Goal: Navigation & Orientation: Find specific page/section

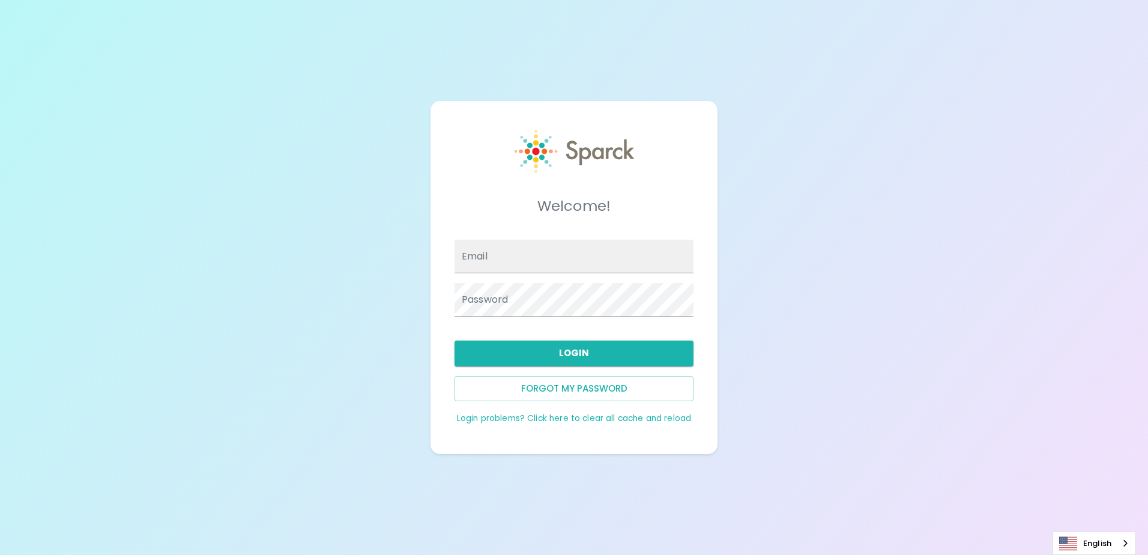
type input "[EMAIL_ADDRESS][DOMAIN_NAME]"
click at [625, 351] on button "Login" at bounding box center [574, 352] width 239 height 25
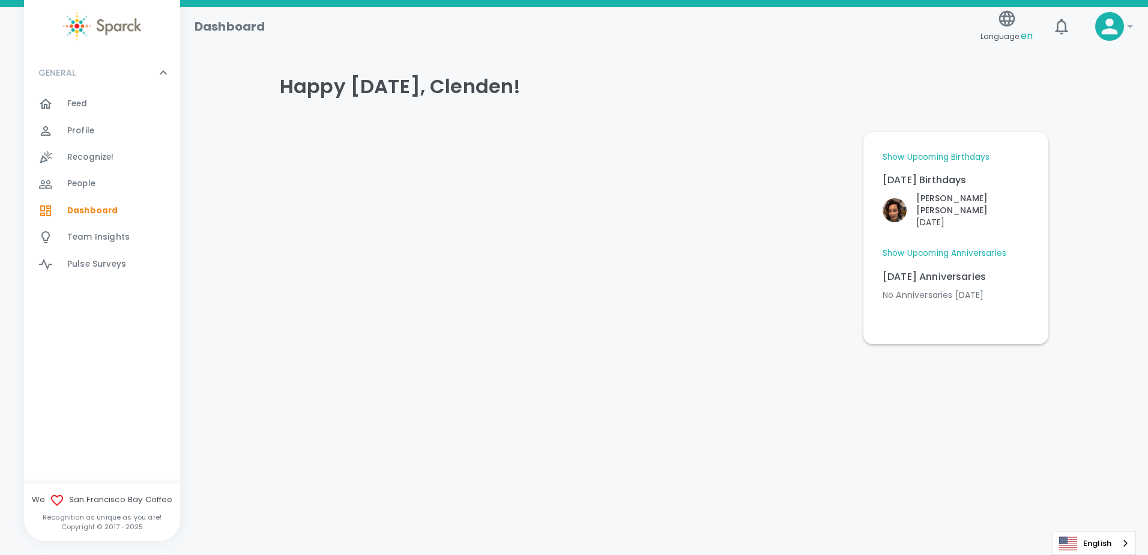
click at [95, 97] on div "Feed 0" at bounding box center [123, 103] width 113 height 17
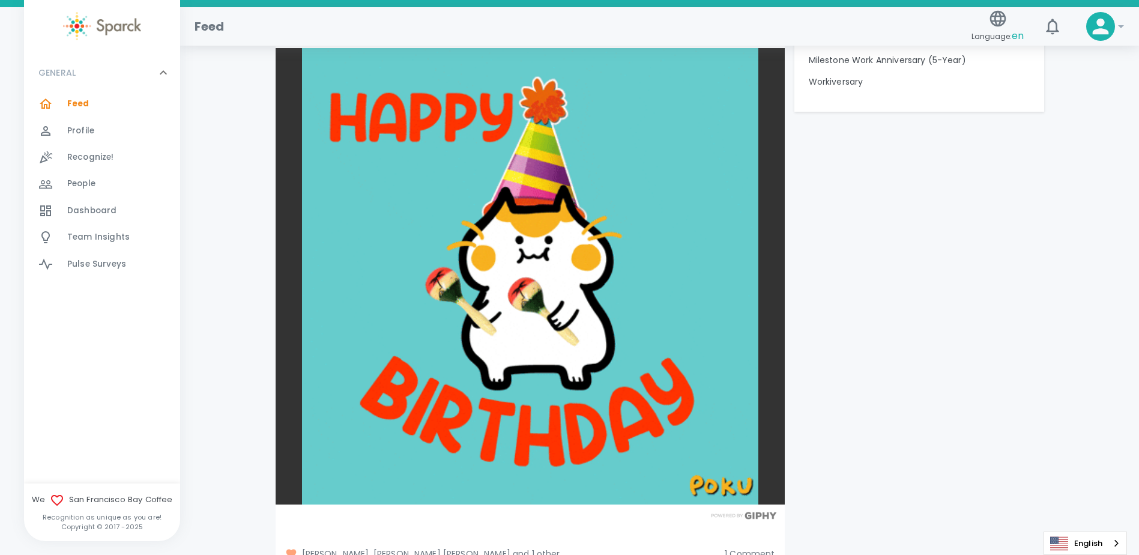
scroll to position [1681, 0]
